Goal: Complete application form: Complete application form

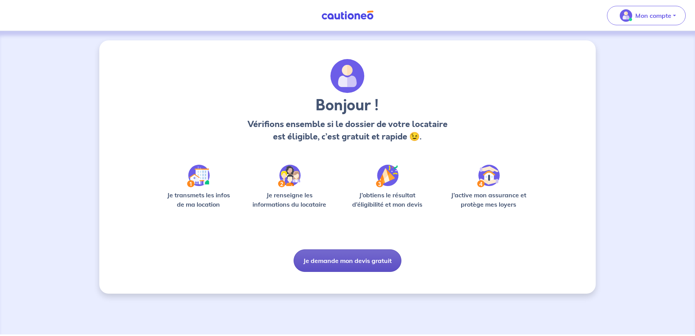
click at [322, 267] on button "Je demande mon devis gratuit" at bounding box center [348, 260] width 108 height 23
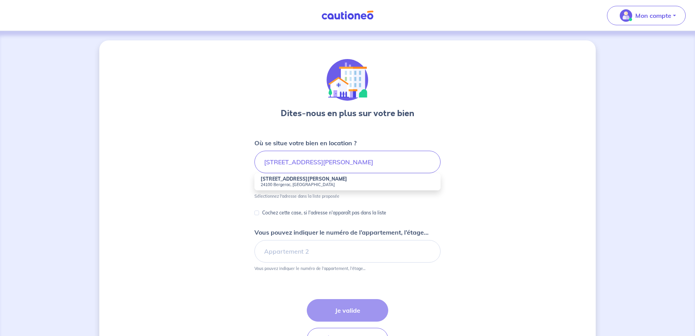
click at [280, 182] on small "24100 Bergerac, France" at bounding box center [348, 184] width 174 height 5
type input "18 Rue du Maréchal Joffre, 24100 Bergerac, France"
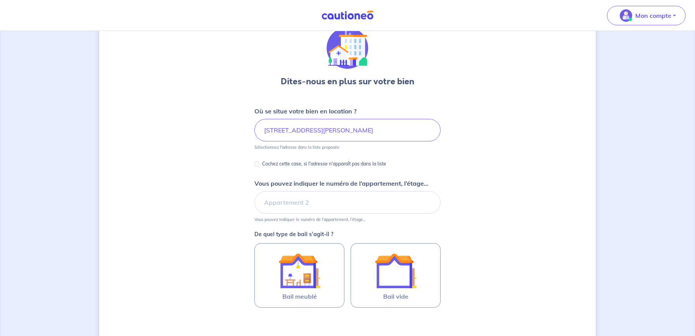
scroll to position [33, 0]
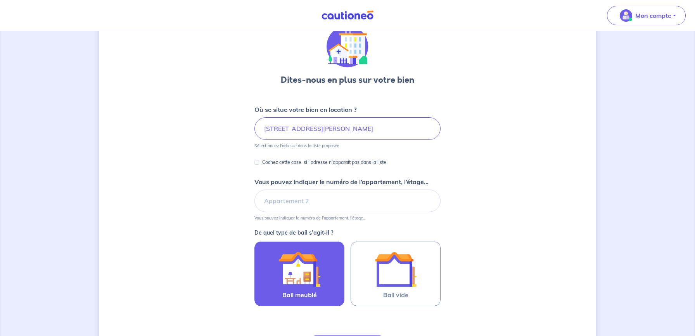
click at [281, 267] on img at bounding box center [300, 269] width 42 height 42
click at [0, 0] on input "Bail meublé" at bounding box center [0, 0] width 0 height 0
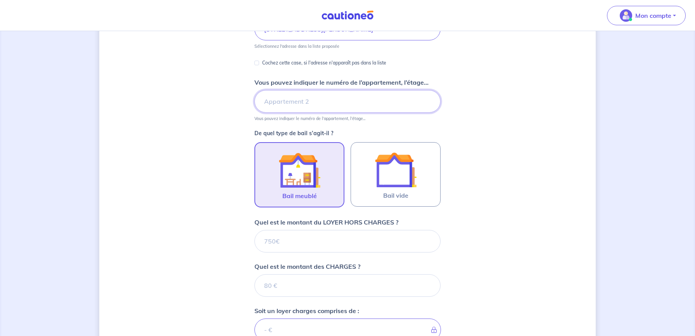
click at [279, 199] on form "Où se situe votre bien en location ? 18 Rue du Maréchal Joffre, 24100 Bergerac,…" at bounding box center [348, 219] width 186 height 429
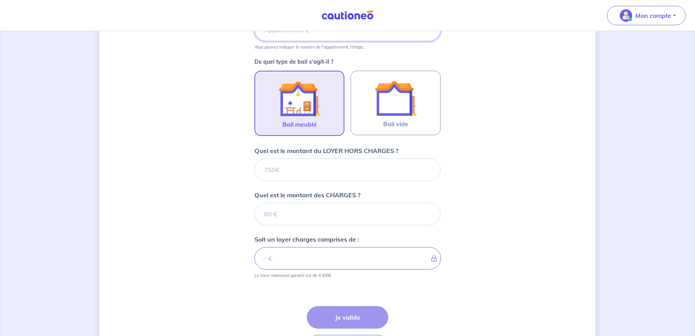
scroll to position [206, 0]
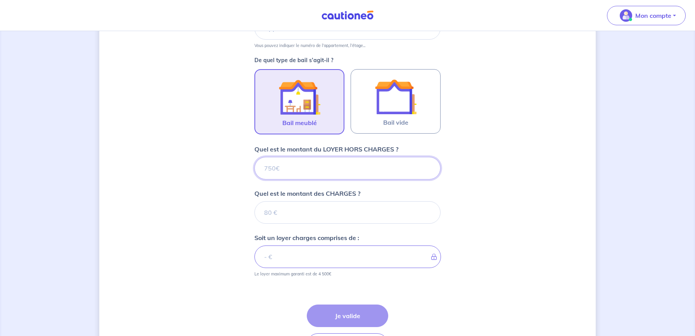
click at [290, 171] on input "Quel est le montant du LOYER HORS CHARGES ?" at bounding box center [348, 168] width 186 height 23
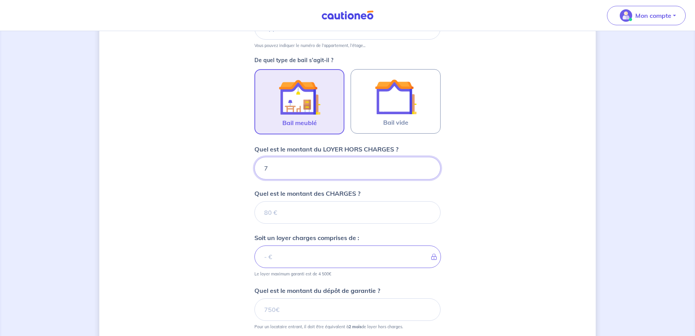
type input "70"
type input "700"
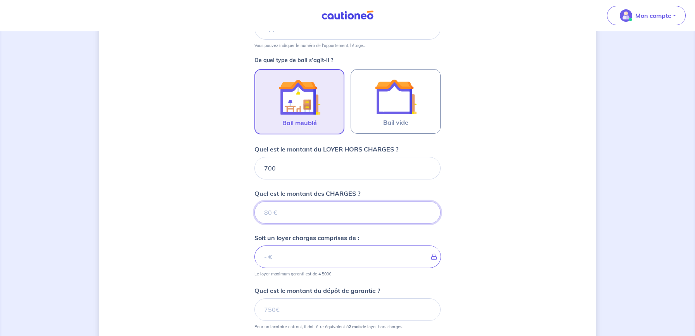
click at [294, 216] on input "Quel est le montant des CHARGES ?" at bounding box center [348, 212] width 186 height 23
type input "3"
type input "703"
type input "30"
type input "730"
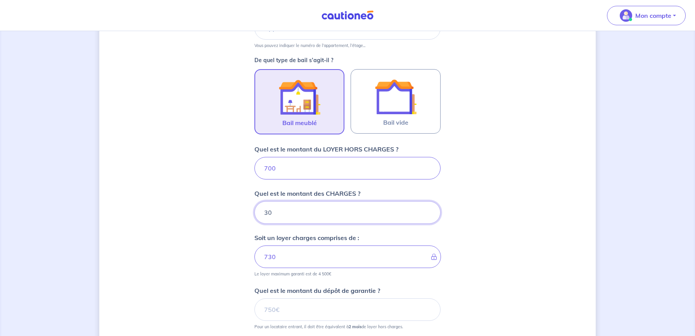
type input "30"
click at [230, 241] on div "Dites-nous en plus sur votre bien Où se situe votre bien en location ? 18 Rue d…" at bounding box center [347, 136] width 497 height 602
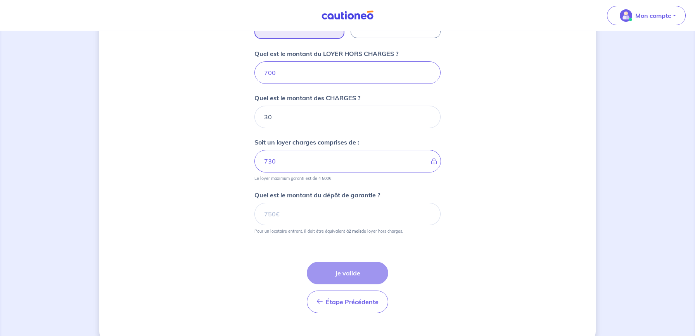
scroll to position [303, 0]
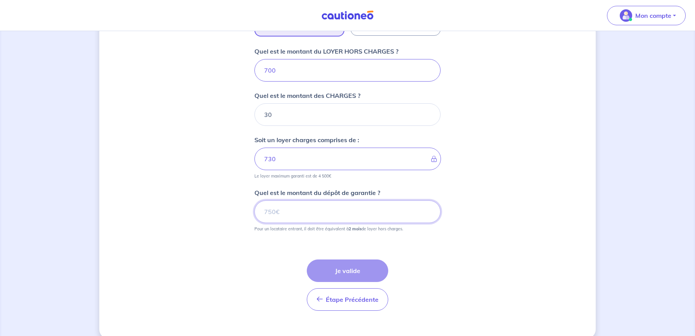
click at [286, 209] on input "Quel est le montant du dépôt de garantie ?" at bounding box center [348, 211] width 186 height 23
type input "1400"
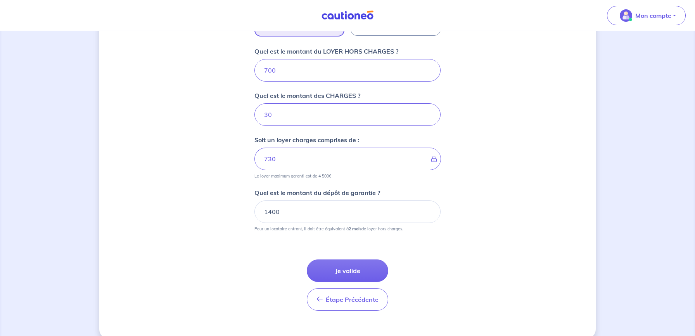
click at [232, 210] on div "Dites-nous en plus sur votre bien Où se situe votre bien en location ? 18 Rue d…" at bounding box center [347, 38] width 497 height 602
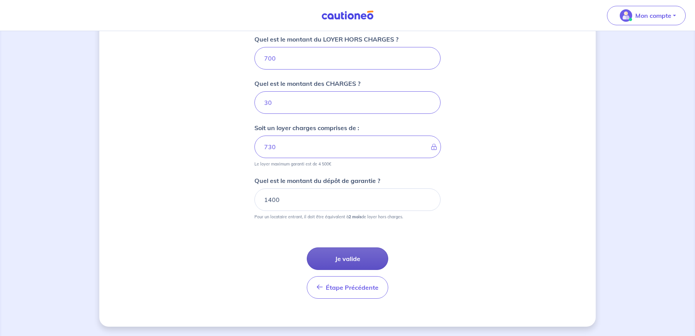
click at [332, 253] on button "Je valide" at bounding box center [347, 258] width 81 height 23
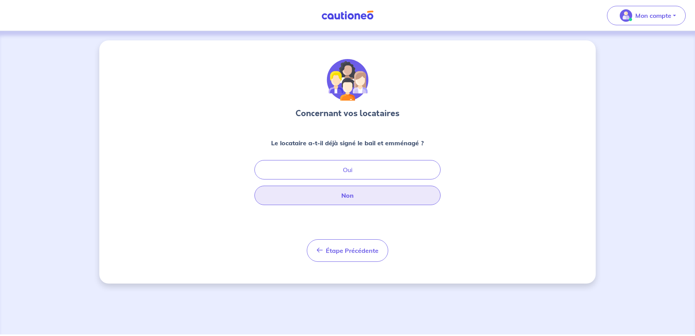
click at [312, 197] on button "Non" at bounding box center [348, 194] width 186 height 19
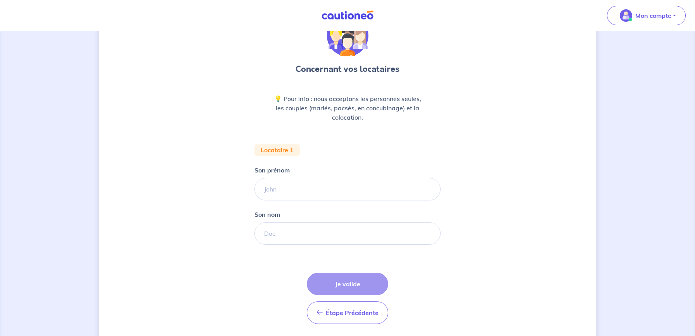
scroll to position [45, 0]
click at [282, 191] on input "Son prénom" at bounding box center [348, 188] width 186 height 23
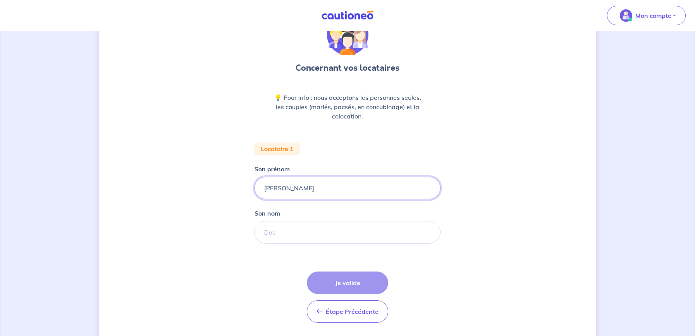
type input "Sacha"
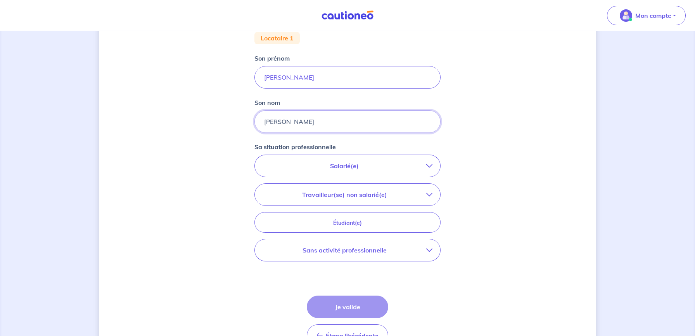
scroll to position [156, 0]
type input "Martins"
click at [312, 170] on p "Salarié(e)" at bounding box center [345, 165] width 164 height 9
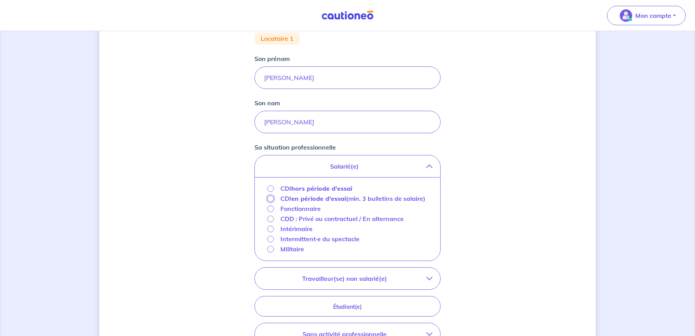
click at [270, 199] on input "CDI en période d'essai (min. 3 bulletins de salaire)" at bounding box center [270, 198] width 7 height 7
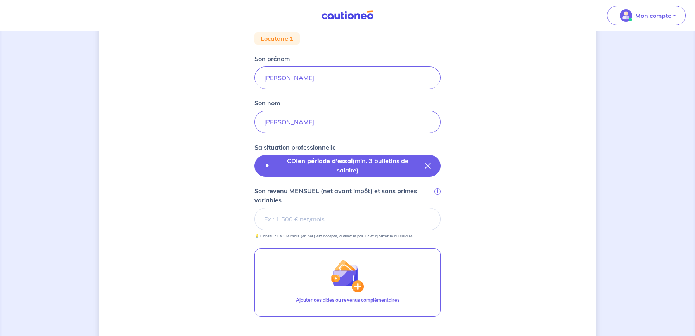
click at [291, 168] on p "CDI en période d'essai (min. 3 bulletins de salaire)" at bounding box center [348, 165] width 142 height 19
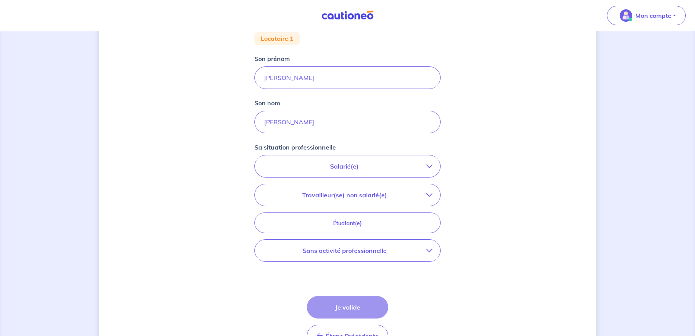
click at [312, 175] on button "Salarié(e)" at bounding box center [347, 166] width 185 height 22
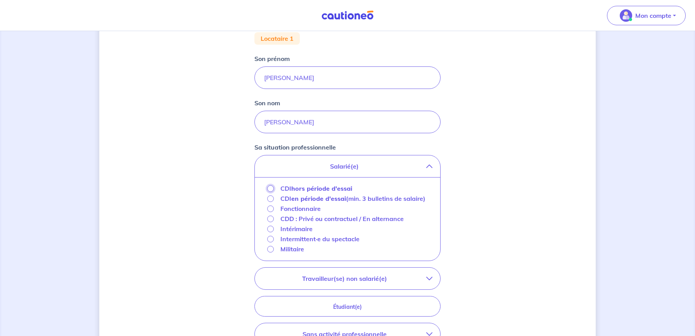
click at [270, 189] on input "CDI hors période d'essai" at bounding box center [270, 188] width 7 height 7
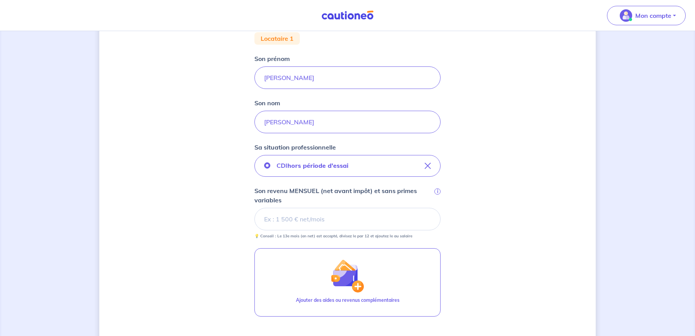
click at [298, 221] on input "Son revenu MENSUEL (net avant impôt) et sans primes variables i" at bounding box center [348, 219] width 186 height 23
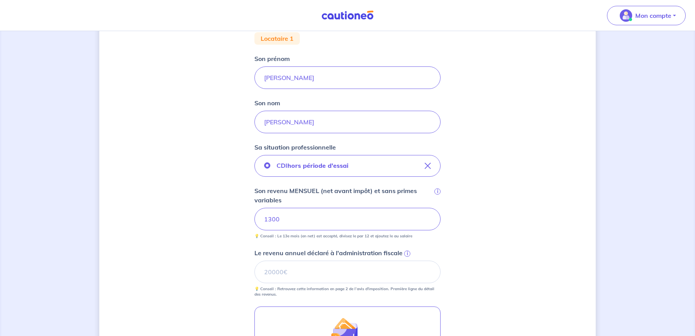
click at [221, 226] on div "Concernant vos locataires 💡 Pour info : nous acceptons les personnes seules, le…" at bounding box center [347, 188] width 497 height 606
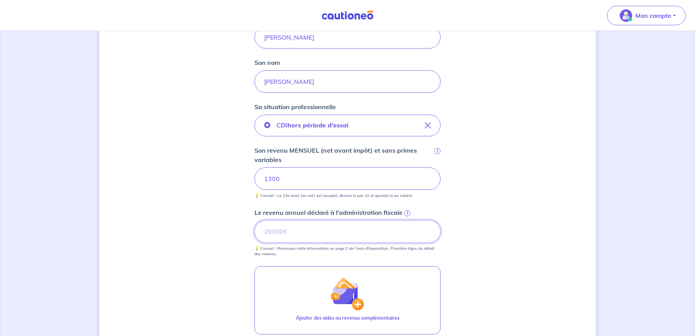
click at [293, 227] on input "Le revenu annuel déclaré à l'administration fiscale i" at bounding box center [348, 231] width 186 height 23
click at [263, 231] on input "0" at bounding box center [348, 231] width 186 height 23
type input "0"
click at [225, 232] on div "Concernant vos locataires 💡 Pour info : nous acceptons les personnes seules, le…" at bounding box center [347, 147] width 497 height 606
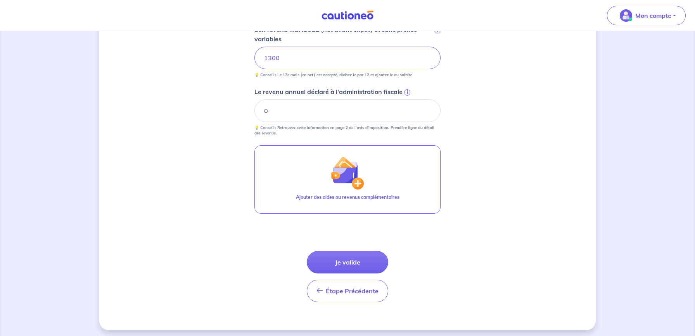
scroll to position [318, 0]
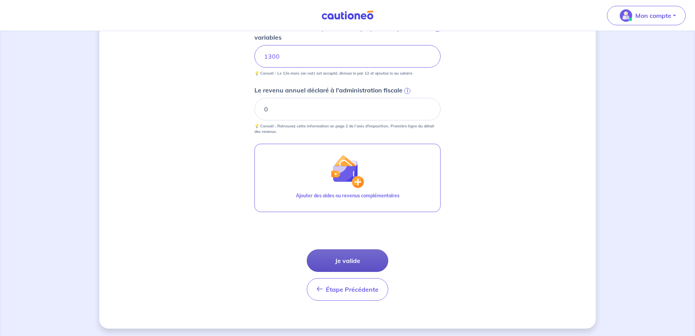
click at [316, 251] on button "Je valide" at bounding box center [347, 260] width 81 height 23
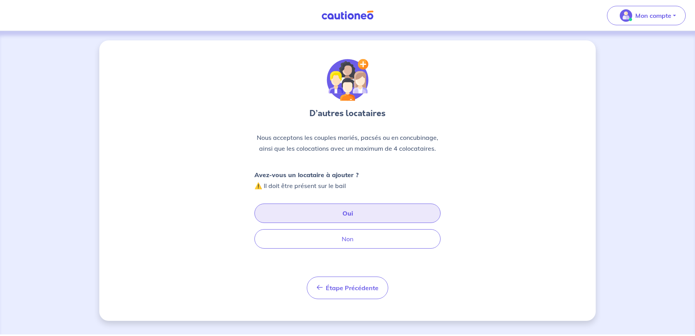
click at [272, 215] on button "Oui" at bounding box center [348, 212] width 186 height 19
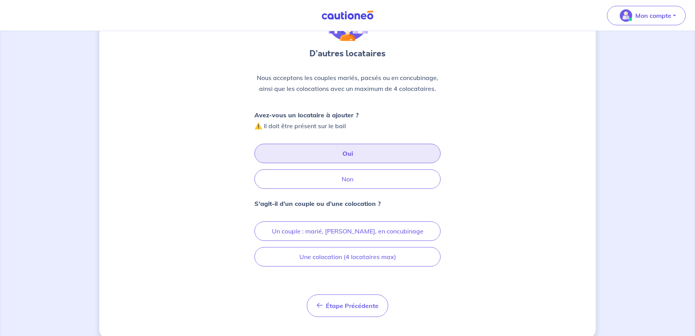
scroll to position [70, 0]
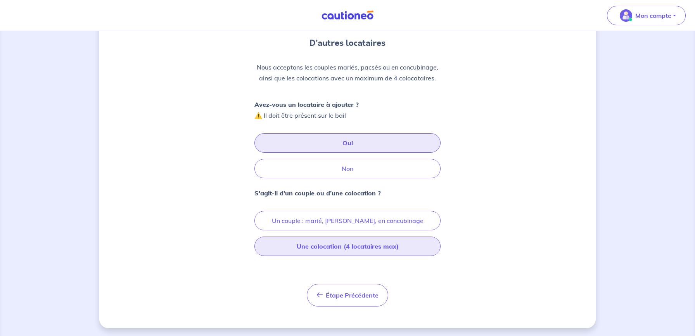
click at [323, 250] on button "Une colocation (4 locataires max)" at bounding box center [348, 245] width 186 height 19
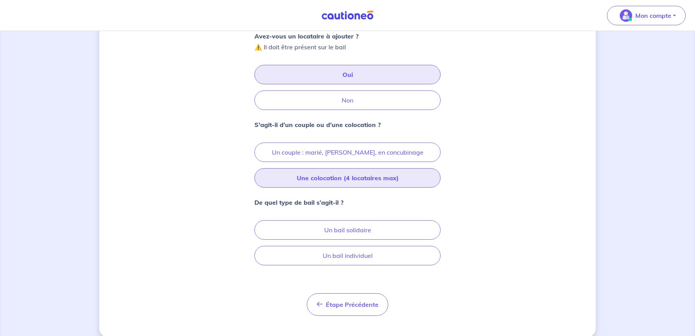
scroll to position [138, 0]
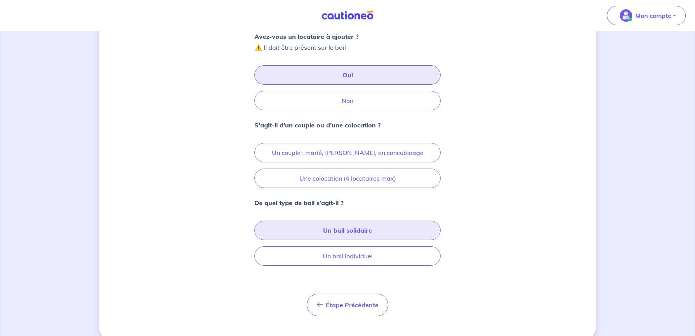
click at [290, 227] on button "Un bail solidaire" at bounding box center [348, 229] width 186 height 19
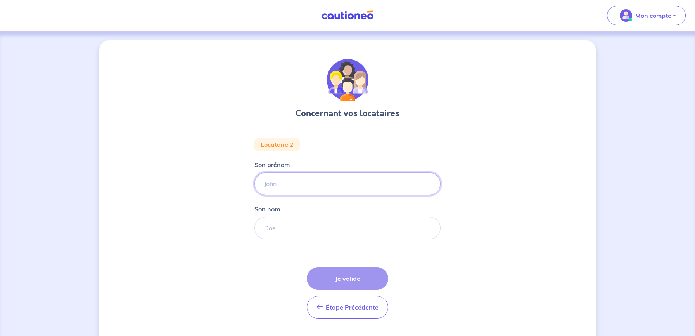
click at [283, 187] on input "Son prénom" at bounding box center [348, 183] width 186 height 23
type input "M"
type input "Manue"
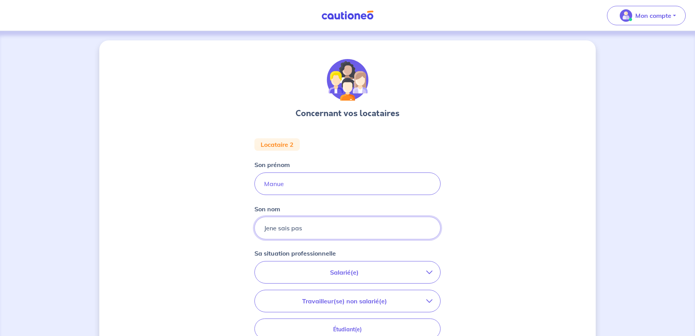
scroll to position [40, 0]
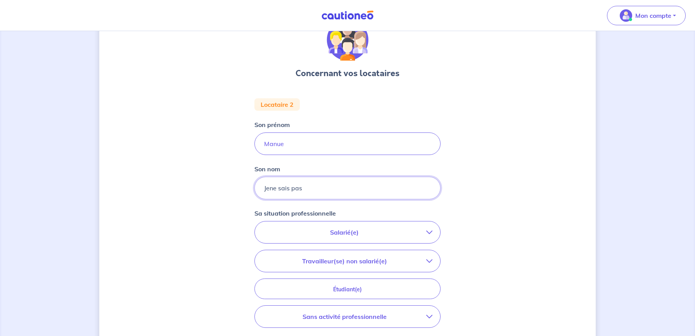
type input "Jene sais pas"
click at [286, 213] on p "Sa situation professionnelle" at bounding box center [295, 212] width 81 height 9
click at [302, 236] on p "Salarié(e)" at bounding box center [345, 231] width 164 height 9
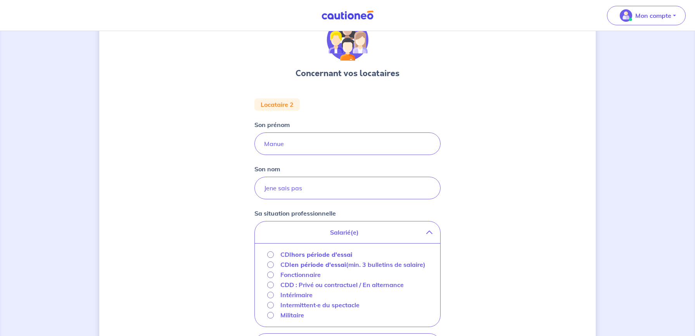
click at [279, 255] on div "CDI hors période d'essai" at bounding box center [309, 254] width 85 height 9
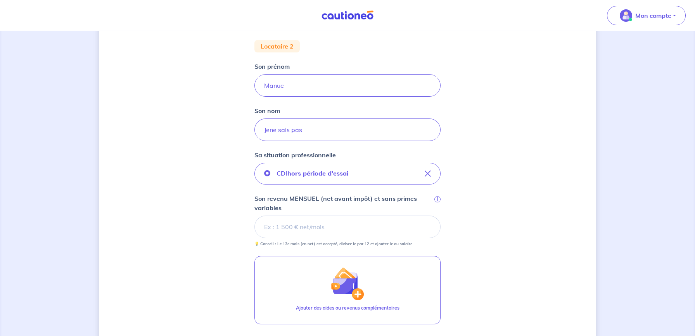
scroll to position [100, 0]
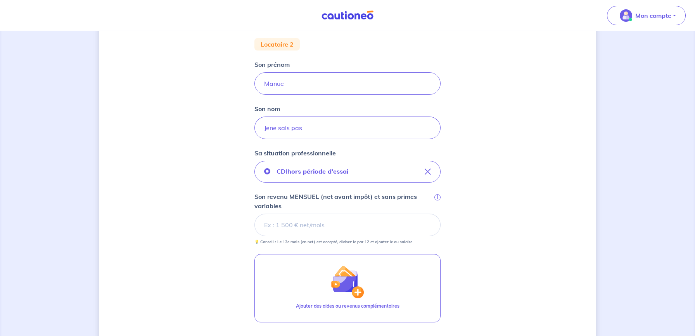
click at [304, 225] on input "Son revenu MENSUEL (net avant impôt) et sans primes variables i" at bounding box center [348, 224] width 186 height 23
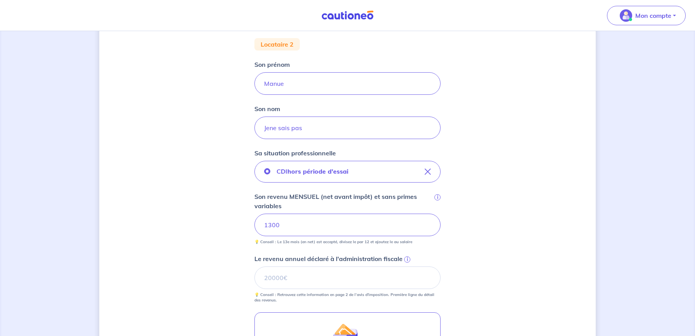
click at [244, 215] on div "Concernant vos locataires Locataire 2 Son prénom Manue Son nom Jene sais pas Sa…" at bounding box center [347, 218] width 497 height 556
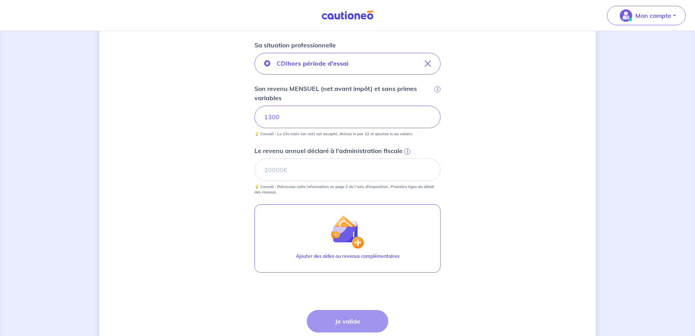
scroll to position [227, 0]
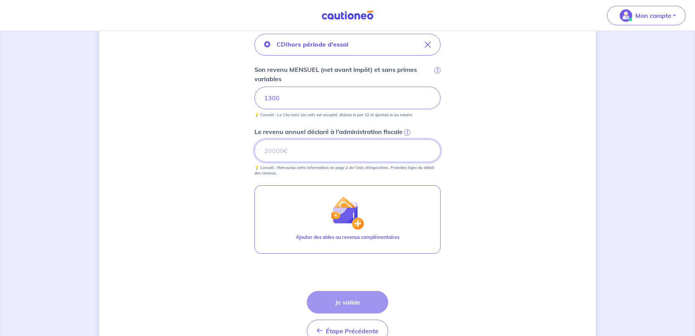
click at [283, 145] on input "Le revenu annuel déclaré à l'administration fiscale i" at bounding box center [348, 150] width 186 height 23
type input "0"
click at [339, 302] on button "Je valide" at bounding box center [347, 302] width 81 height 23
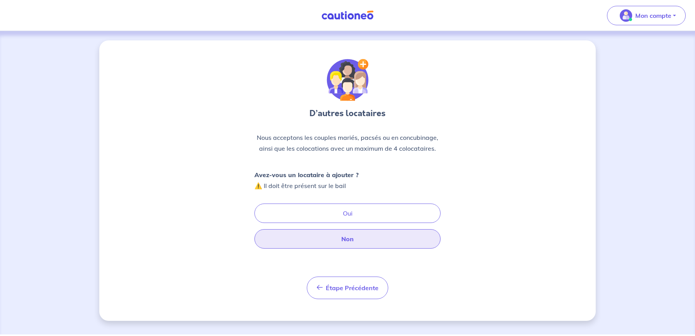
click at [295, 236] on button "Non" at bounding box center [348, 238] width 186 height 19
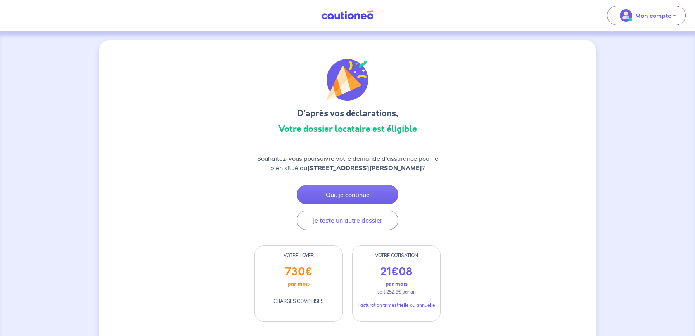
click at [345, 17] on img at bounding box center [348, 15] width 58 height 10
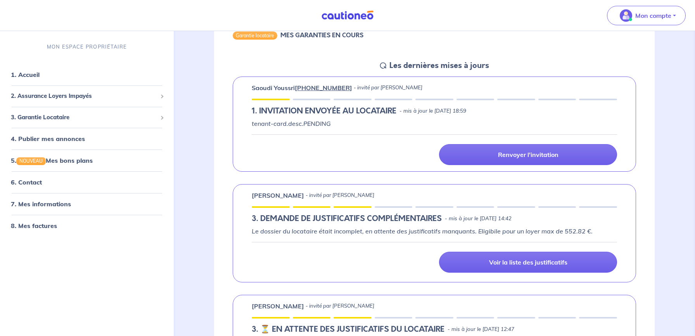
scroll to position [99, 0]
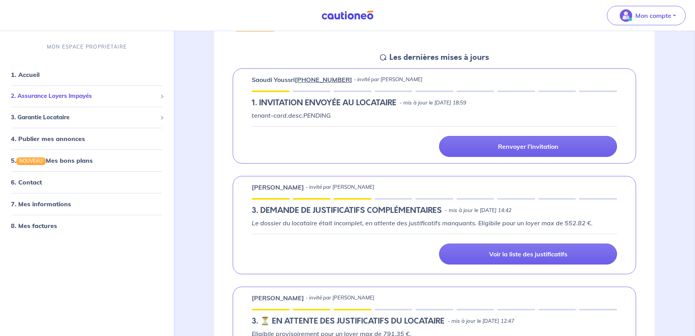
click at [84, 96] on span "2. Assurance Loyers Impayés" at bounding box center [84, 96] width 146 height 9
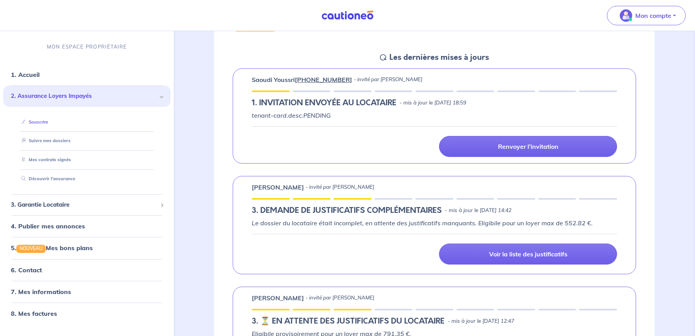
click at [32, 122] on link "Souscrire" at bounding box center [33, 121] width 30 height 5
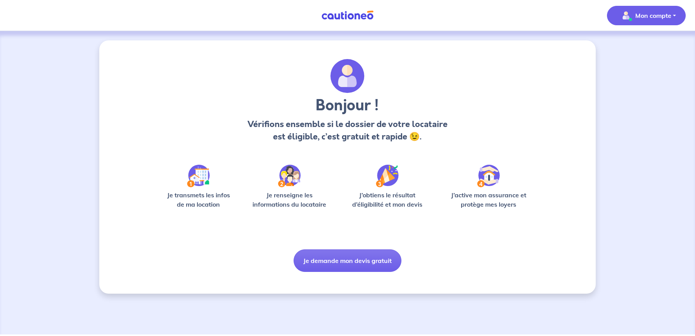
click at [620, 17] on img "button" at bounding box center [626, 15] width 12 height 12
click at [635, 49] on link "Mes informations" at bounding box center [639, 48] width 62 height 12
